Goal: Contribute content: Contribute content

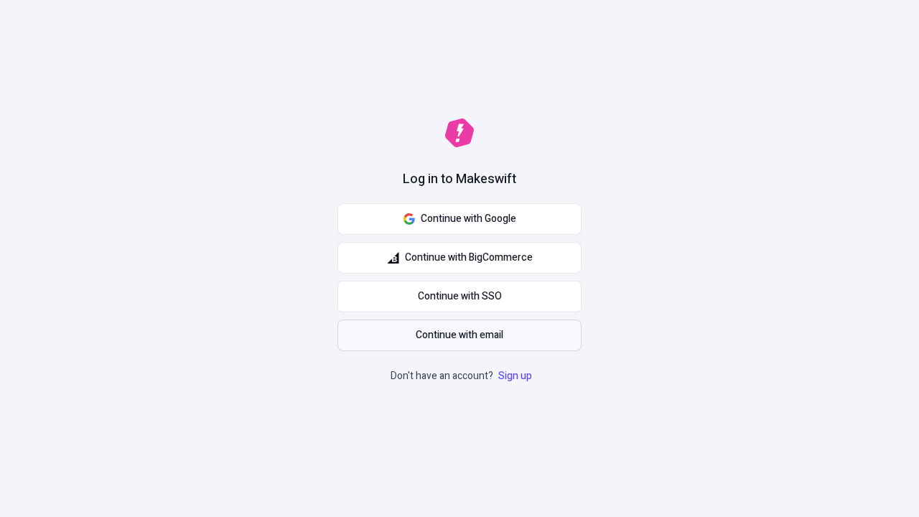
click at [459, 335] on span "Continue with email" at bounding box center [459, 335] width 88 height 16
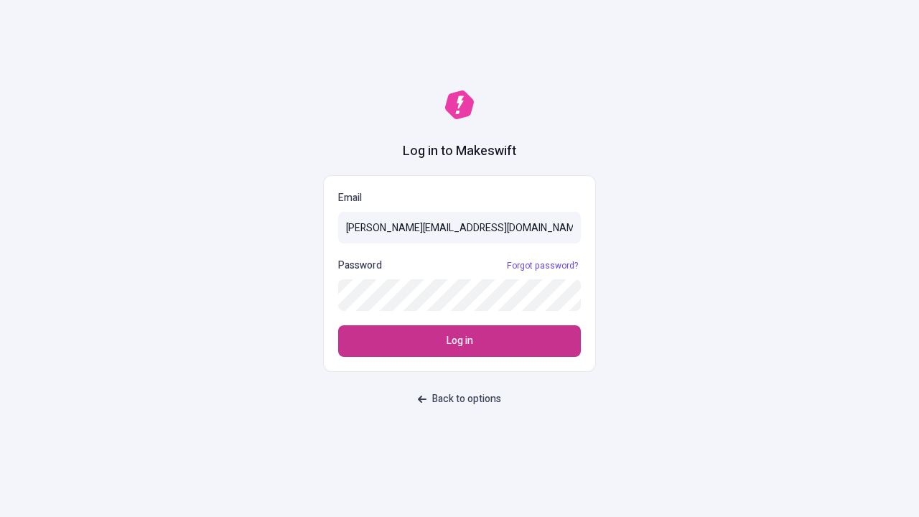
click at [459, 341] on span "Log in" at bounding box center [459, 341] width 27 height 16
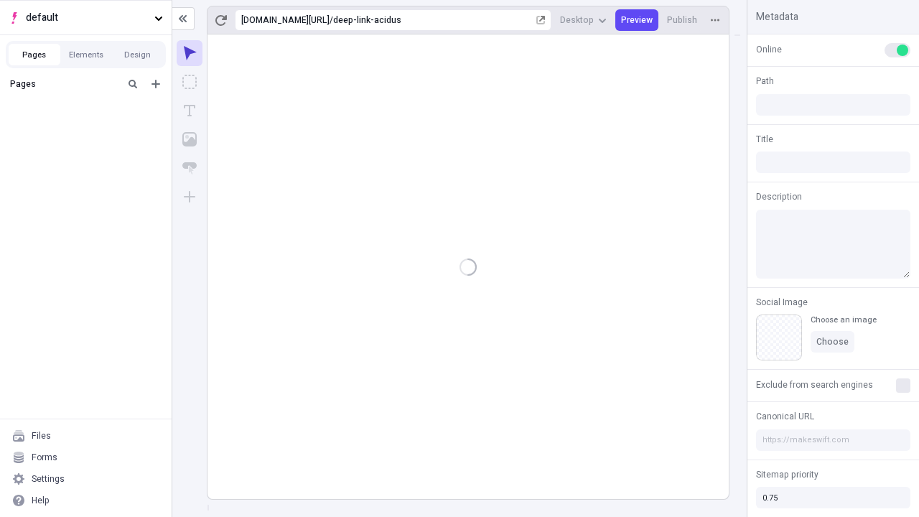
type input "/deep-link-acidus"
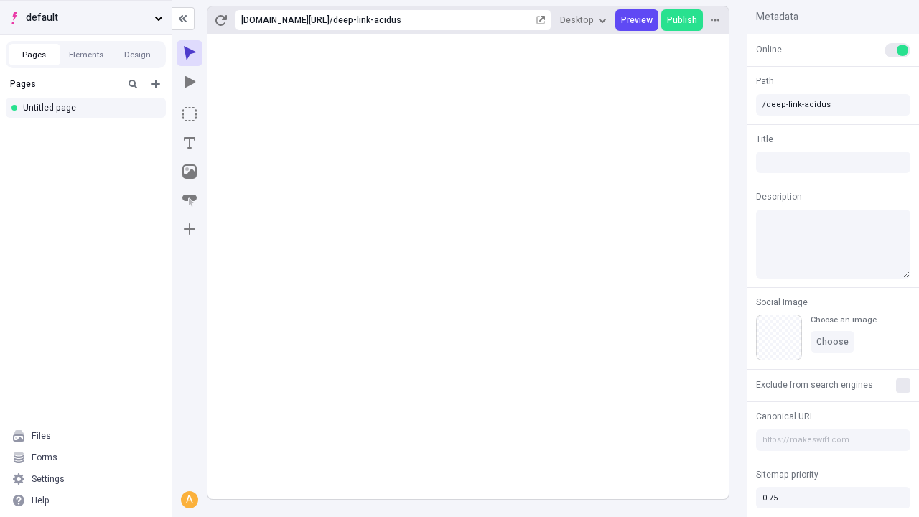
click at [85, 17] on span "default" at bounding box center [87, 18] width 123 height 16
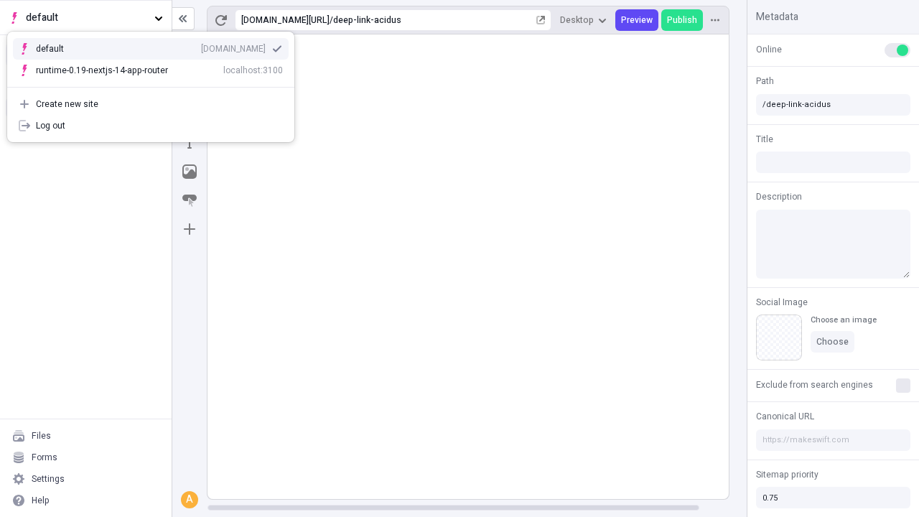
click at [201, 46] on div "qee9k4dy7d.staging.makeswift.site" at bounding box center [233, 48] width 65 height 11
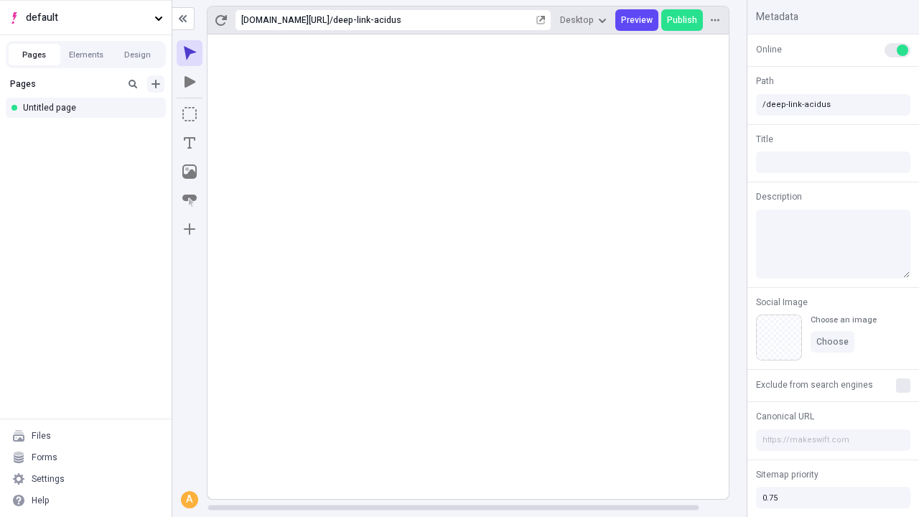
click at [156, 84] on icon "Add new" at bounding box center [155, 84] width 9 height 9
click at [90, 131] on div "Blank page" at bounding box center [90, 131] width 138 height 22
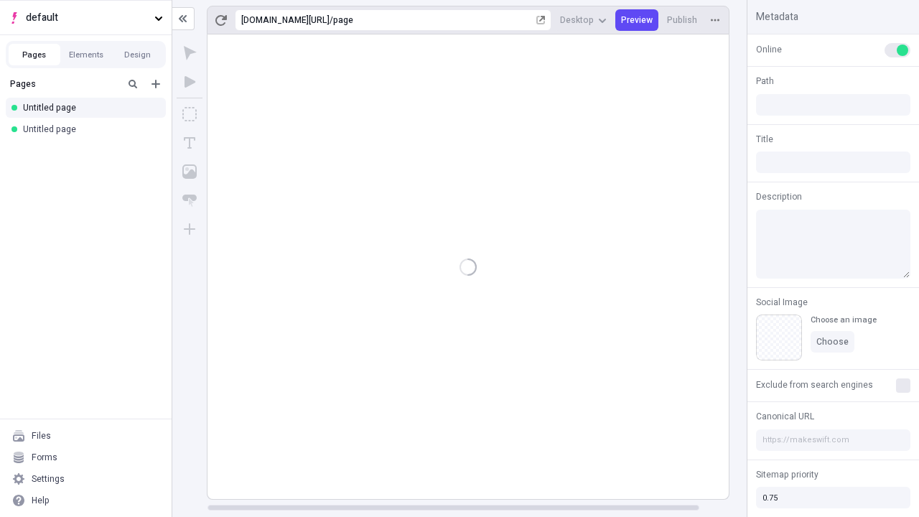
type input "/page"
click at [189, 114] on icon "Box" at bounding box center [189, 114] width 14 height 14
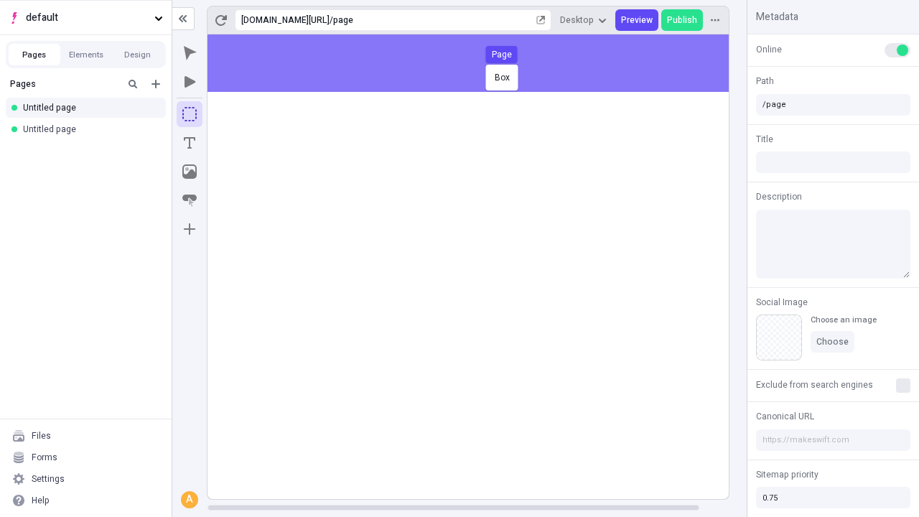
click at [482, 63] on div "Box Page" at bounding box center [459, 258] width 919 height 517
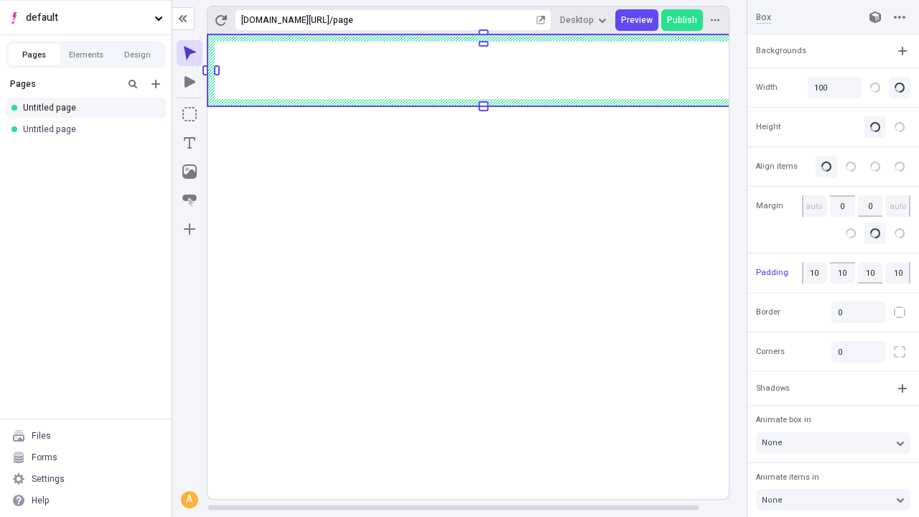
click at [189, 172] on icon "Image" at bounding box center [189, 171] width 14 height 14
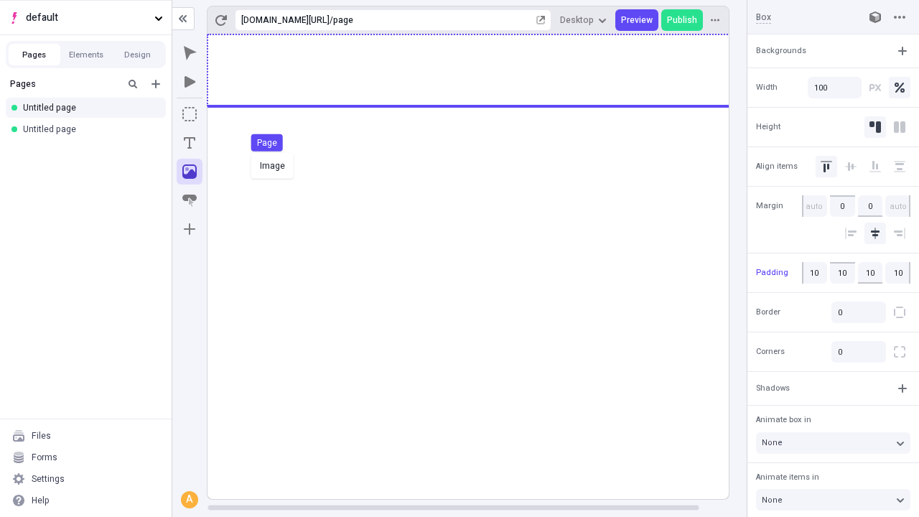
click at [482, 70] on div "Image Page" at bounding box center [459, 258] width 919 height 517
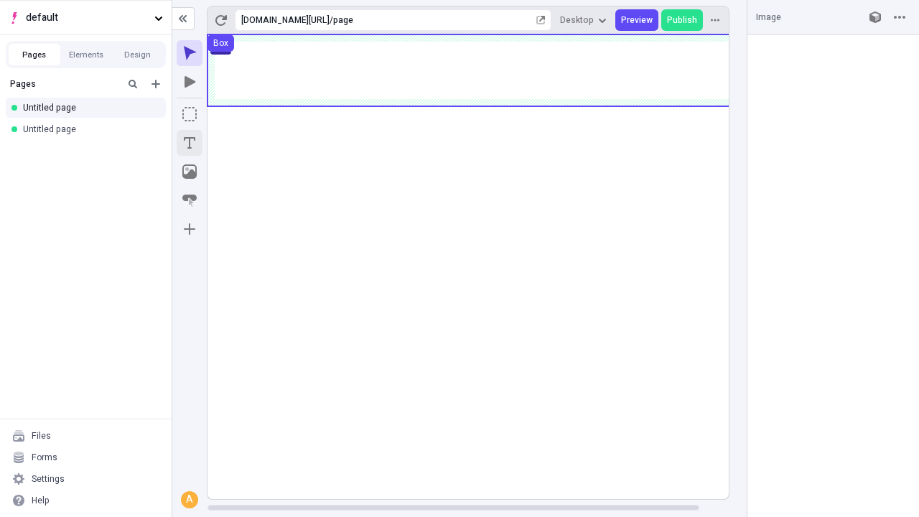
click at [189, 143] on icon "Text" at bounding box center [189, 142] width 11 height 11
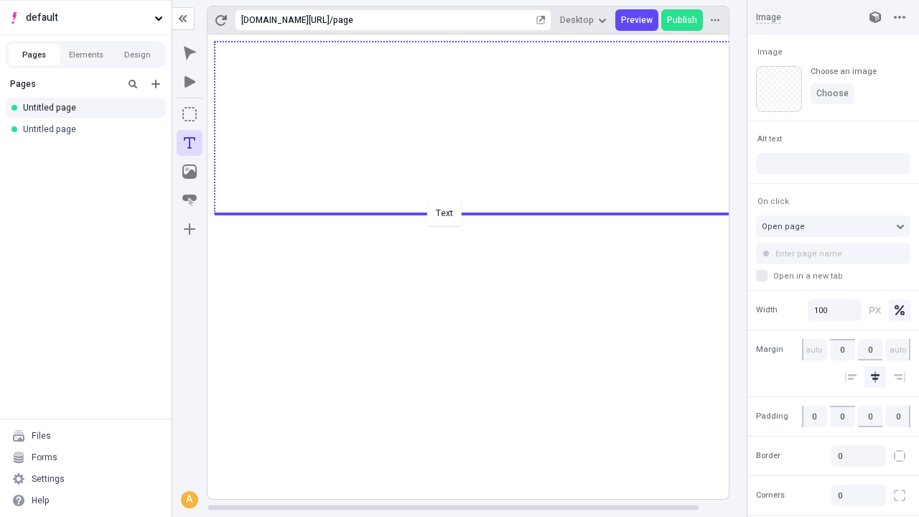
click at [482, 212] on div "Text" at bounding box center [459, 258] width 919 height 517
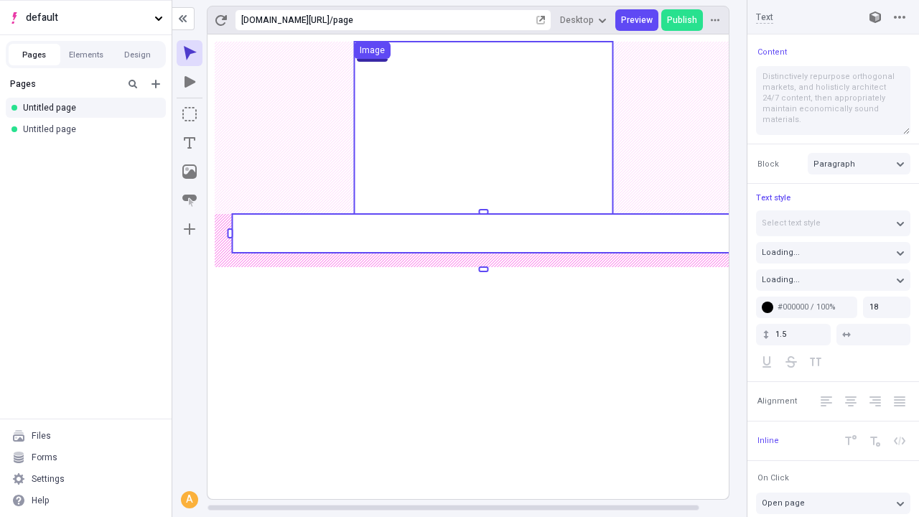
click at [482, 233] on rect at bounding box center [483, 233] width 502 height 39
click at [482, 233] on rect at bounding box center [483, 266] width 552 height 464
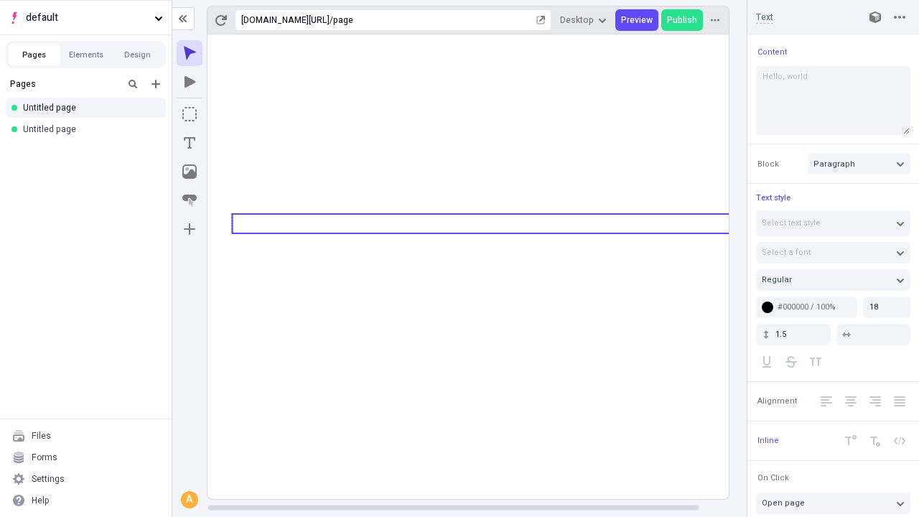
type textarea "Hello, world!"
click at [189, 172] on icon "Image" at bounding box center [189, 171] width 14 height 14
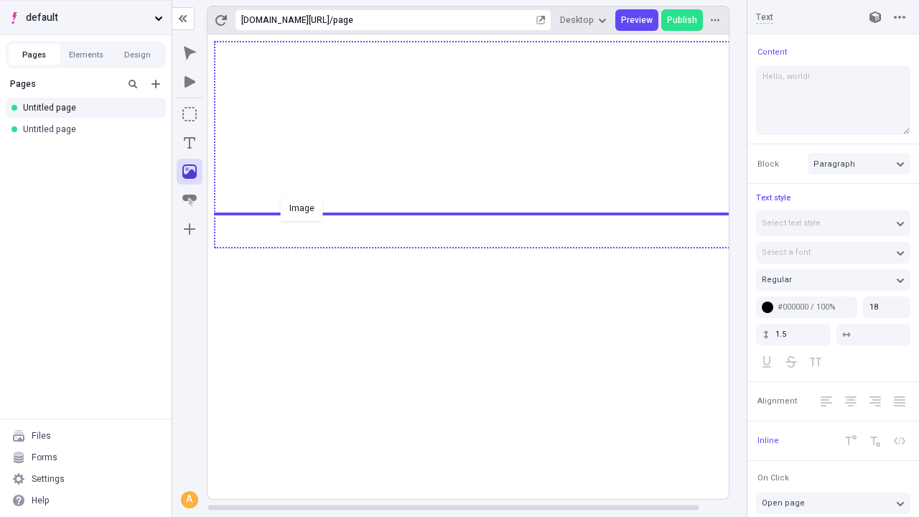
click at [482, 246] on div "Image" at bounding box center [459, 258] width 919 height 517
